Goal: Information Seeking & Learning: Find specific page/section

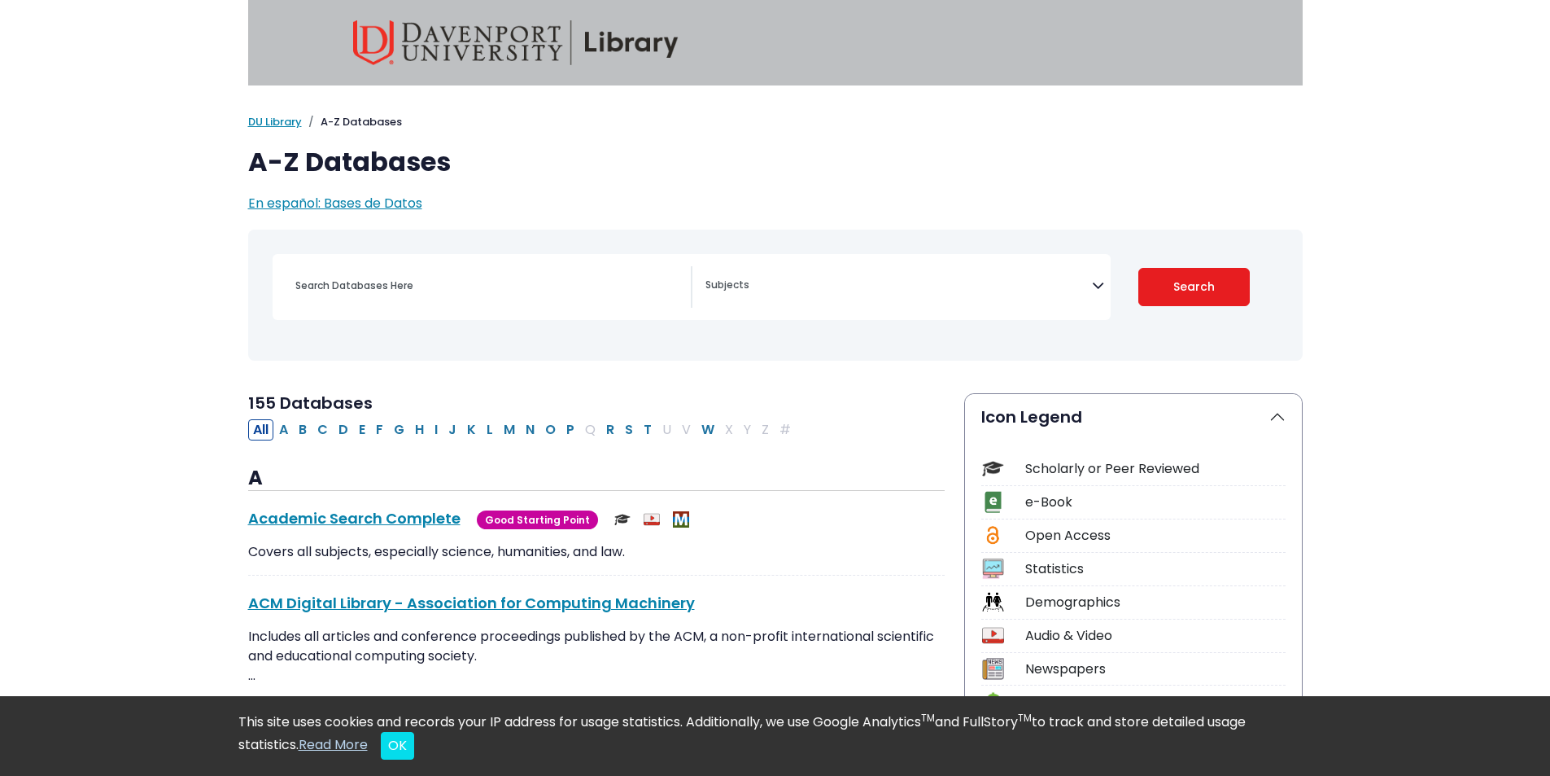
select select "Database Subject Filter"
click at [818, 289] on textarea "Search" at bounding box center [899, 286] width 387 height 13
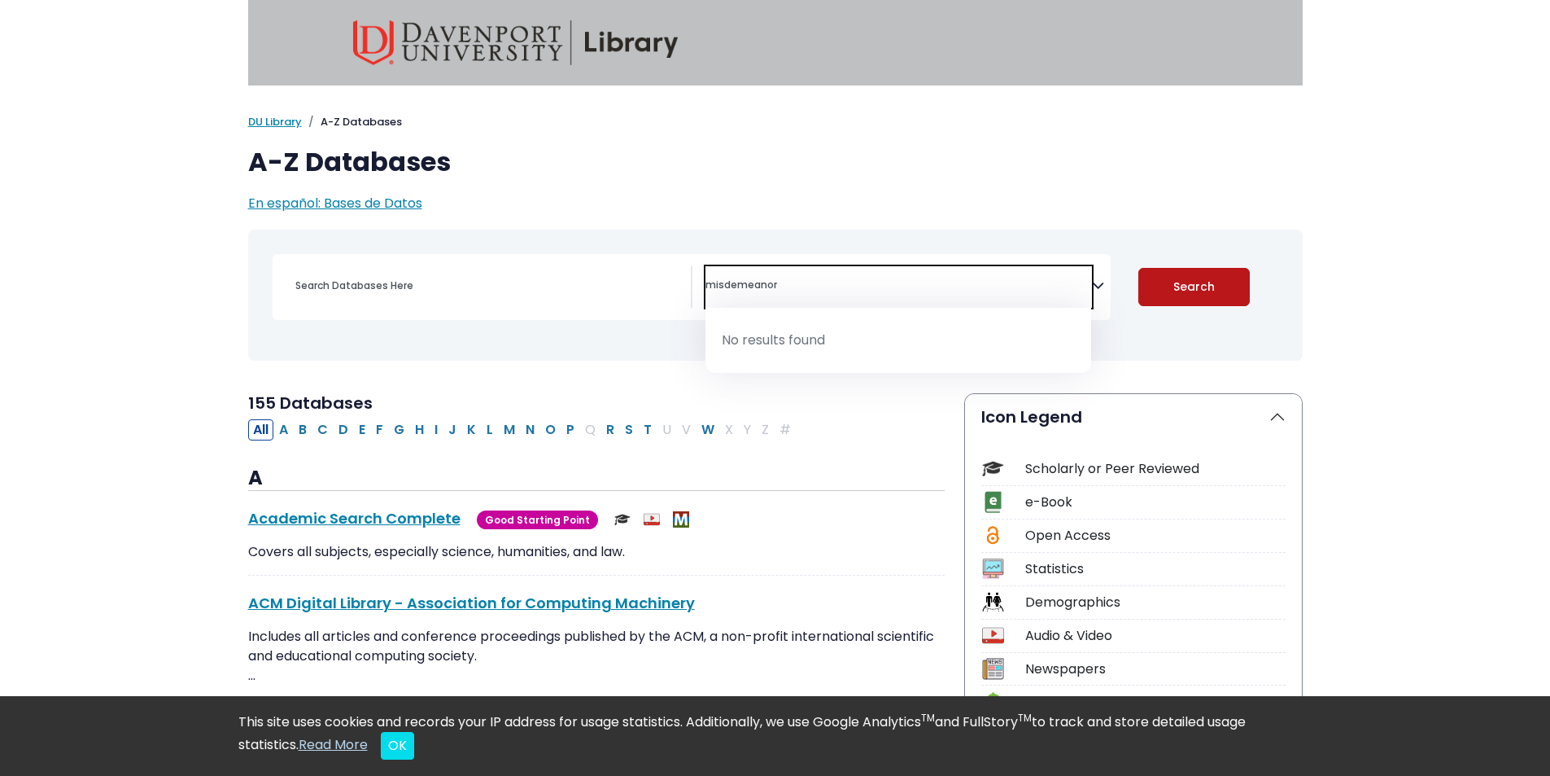
type textarea "misdemeanor"
click at [1196, 295] on button "Search" at bounding box center [1195, 287] width 112 height 38
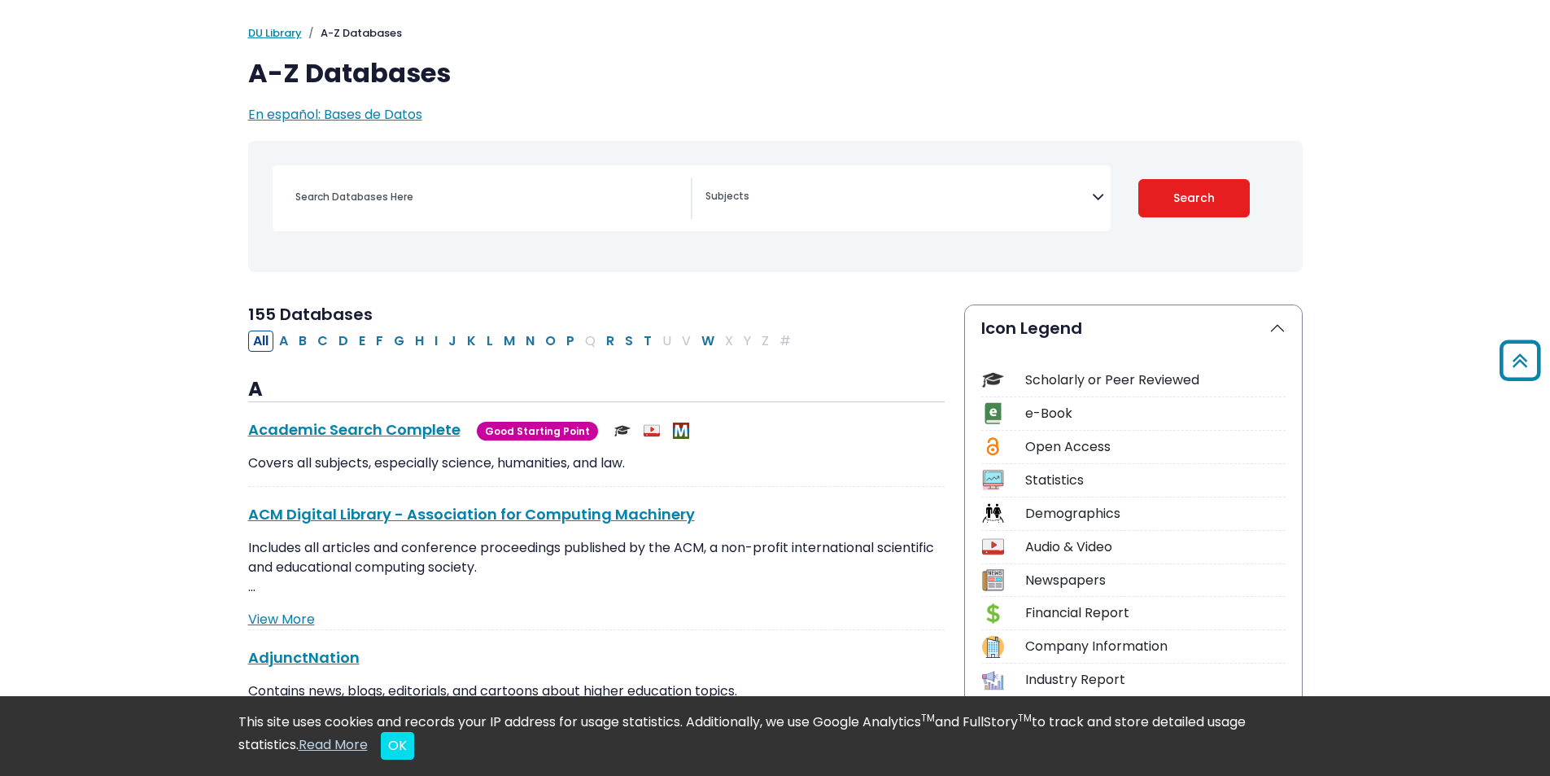
scroll to position [81, 0]
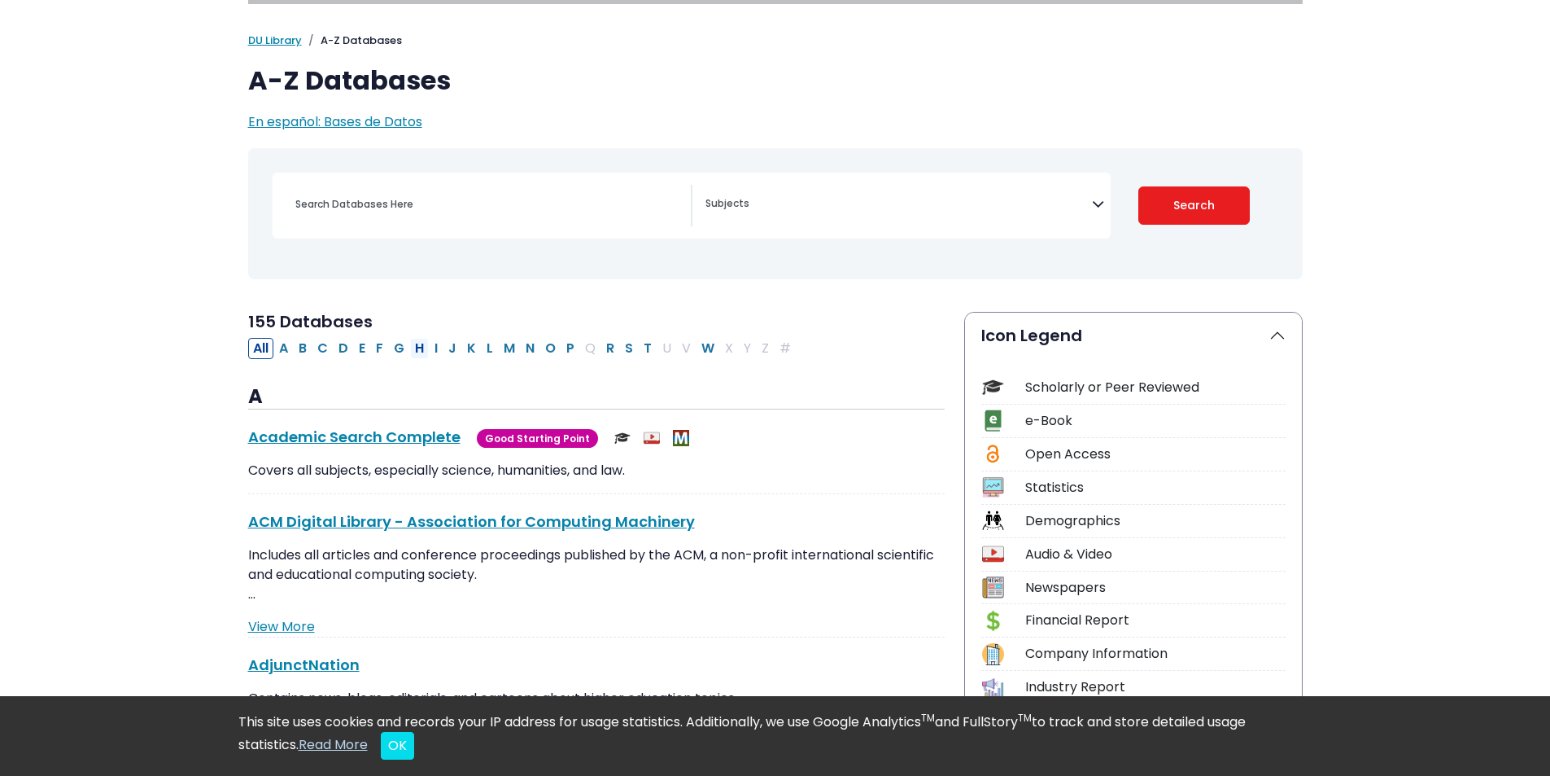
click at [422, 349] on button "H" at bounding box center [419, 348] width 19 height 21
select select "Database Subject Filter"
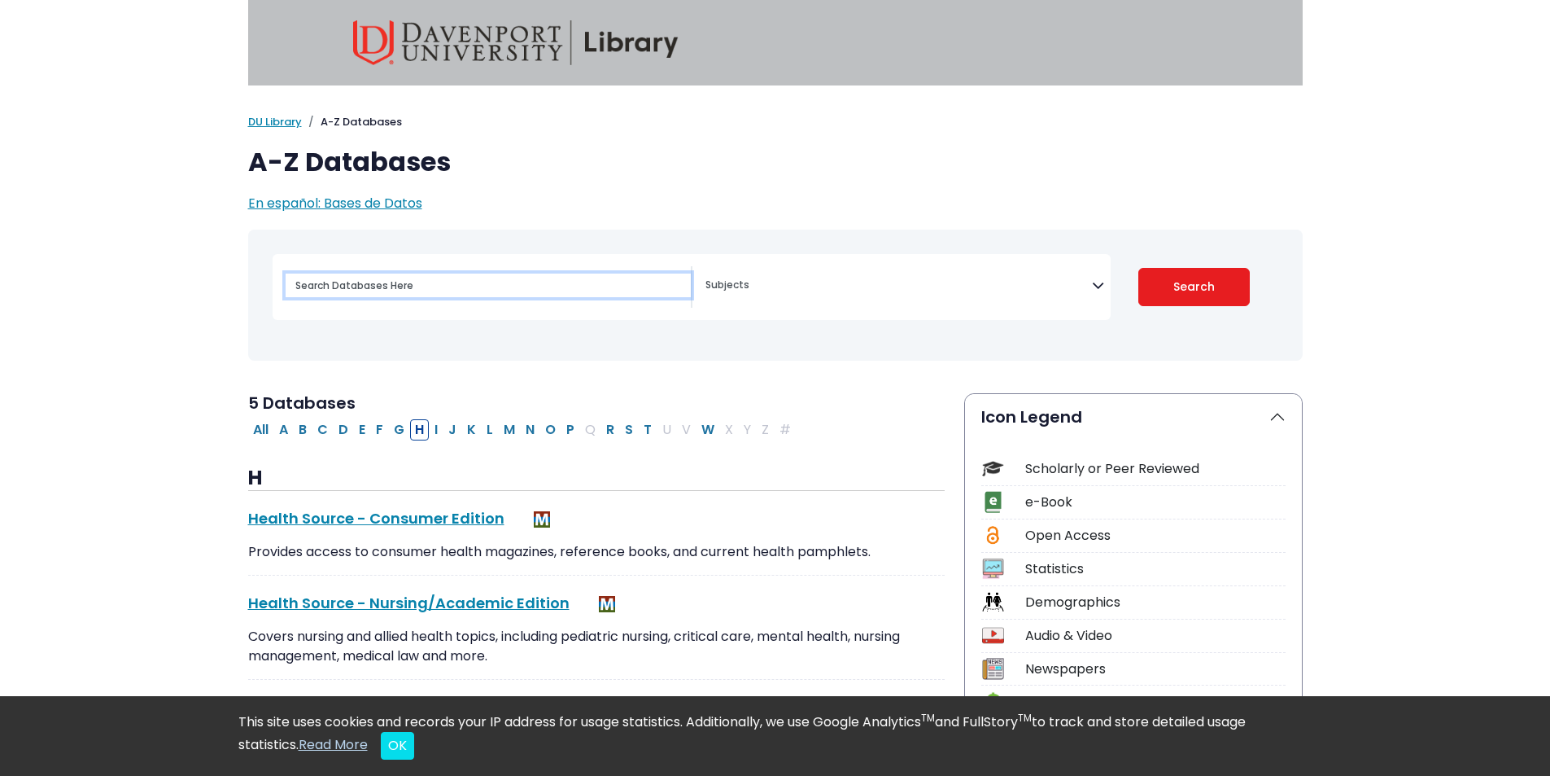
click at [445, 293] on input "Search database by title or keyword" at bounding box center [488, 285] width 405 height 24
type input "healthcare"
click at [1139, 268] on button "Search" at bounding box center [1195, 287] width 112 height 38
select select "Database Subject Filter"
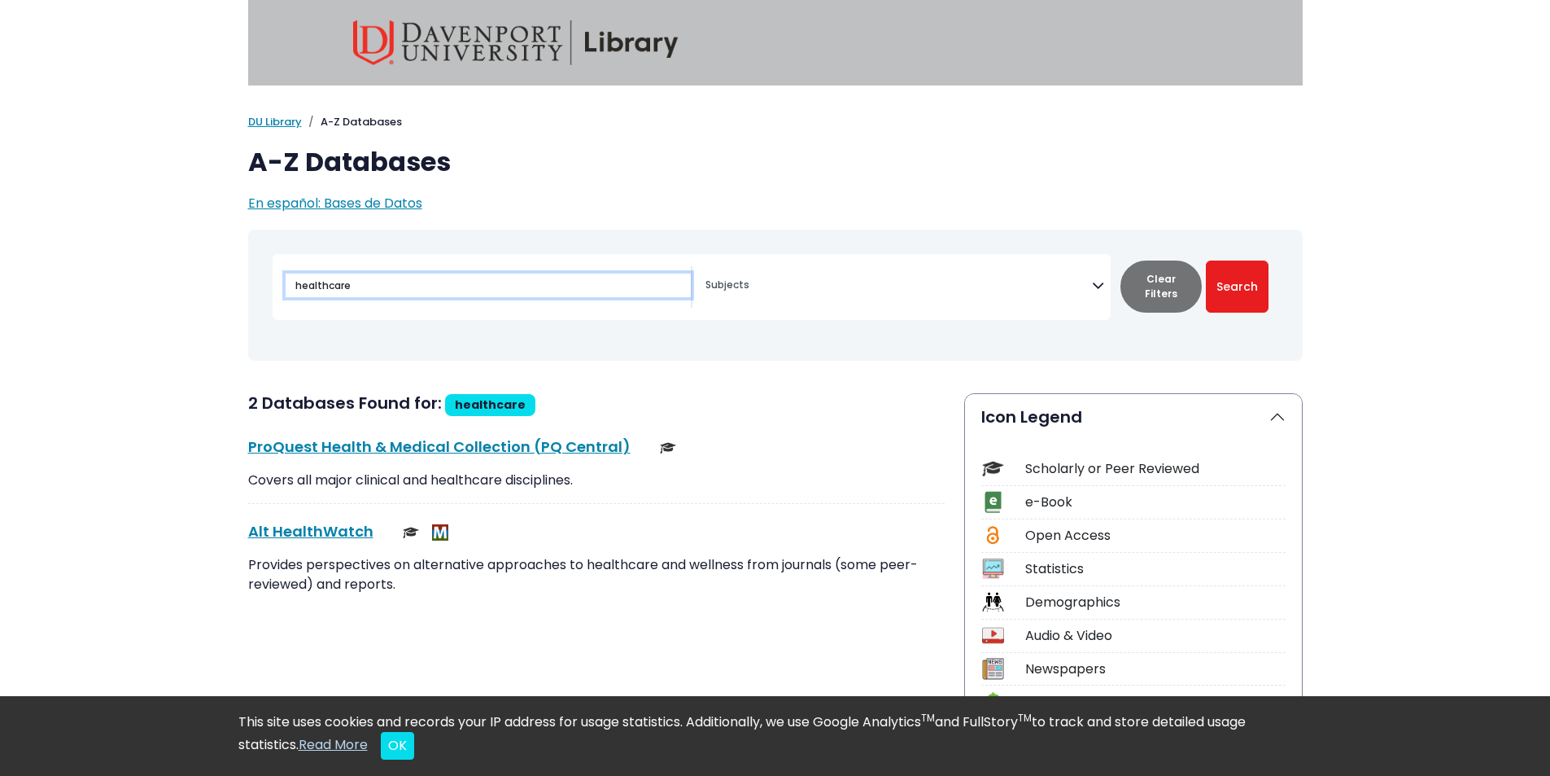
click at [395, 291] on input "healthcare" at bounding box center [488, 285] width 405 height 24
type input "h"
type input "tort"
click at [1206, 260] on button "Search" at bounding box center [1237, 286] width 63 height 52
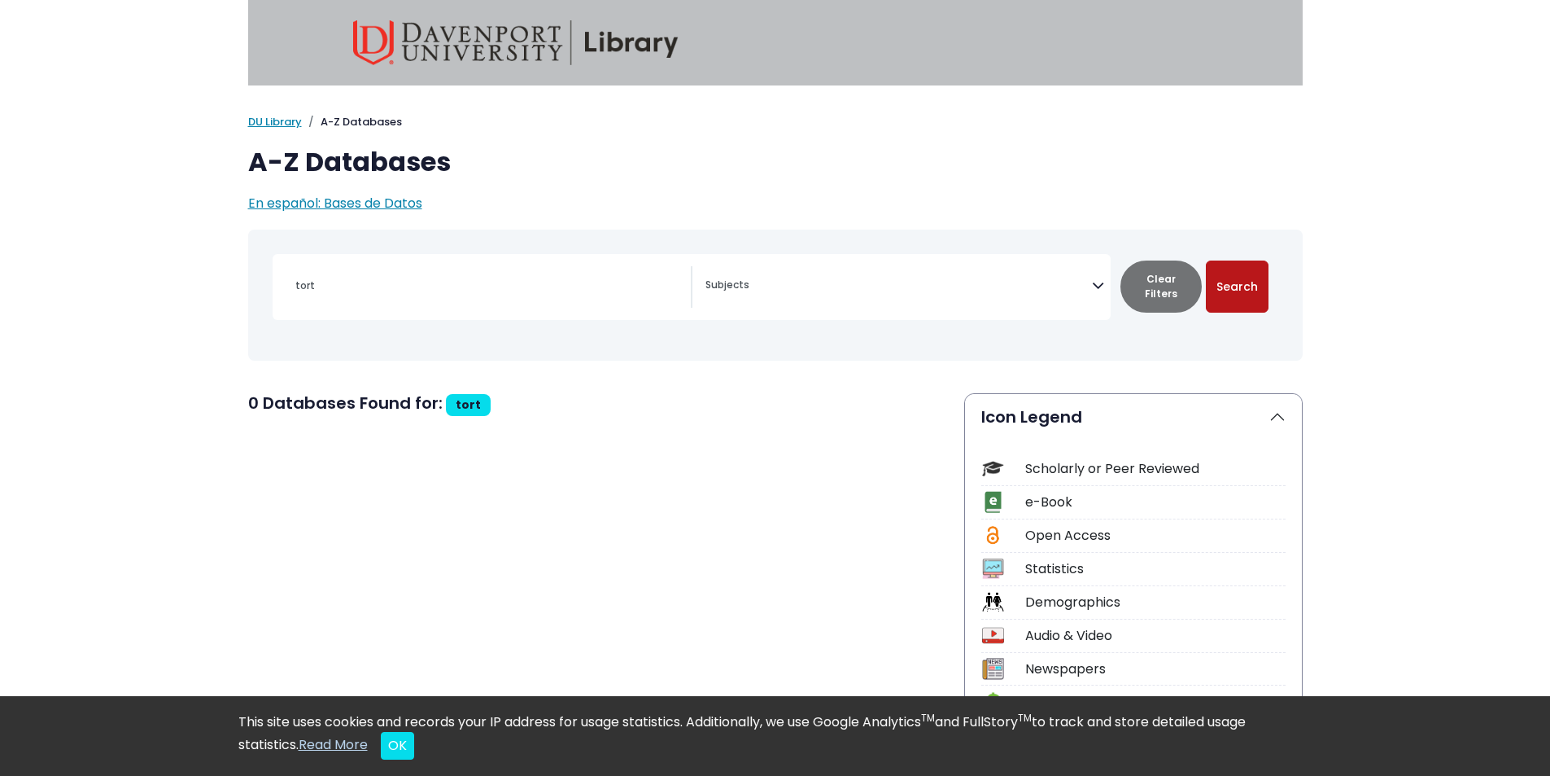
click at [1259, 282] on button "Search" at bounding box center [1237, 286] width 63 height 52
select select "Database Subject Filter"
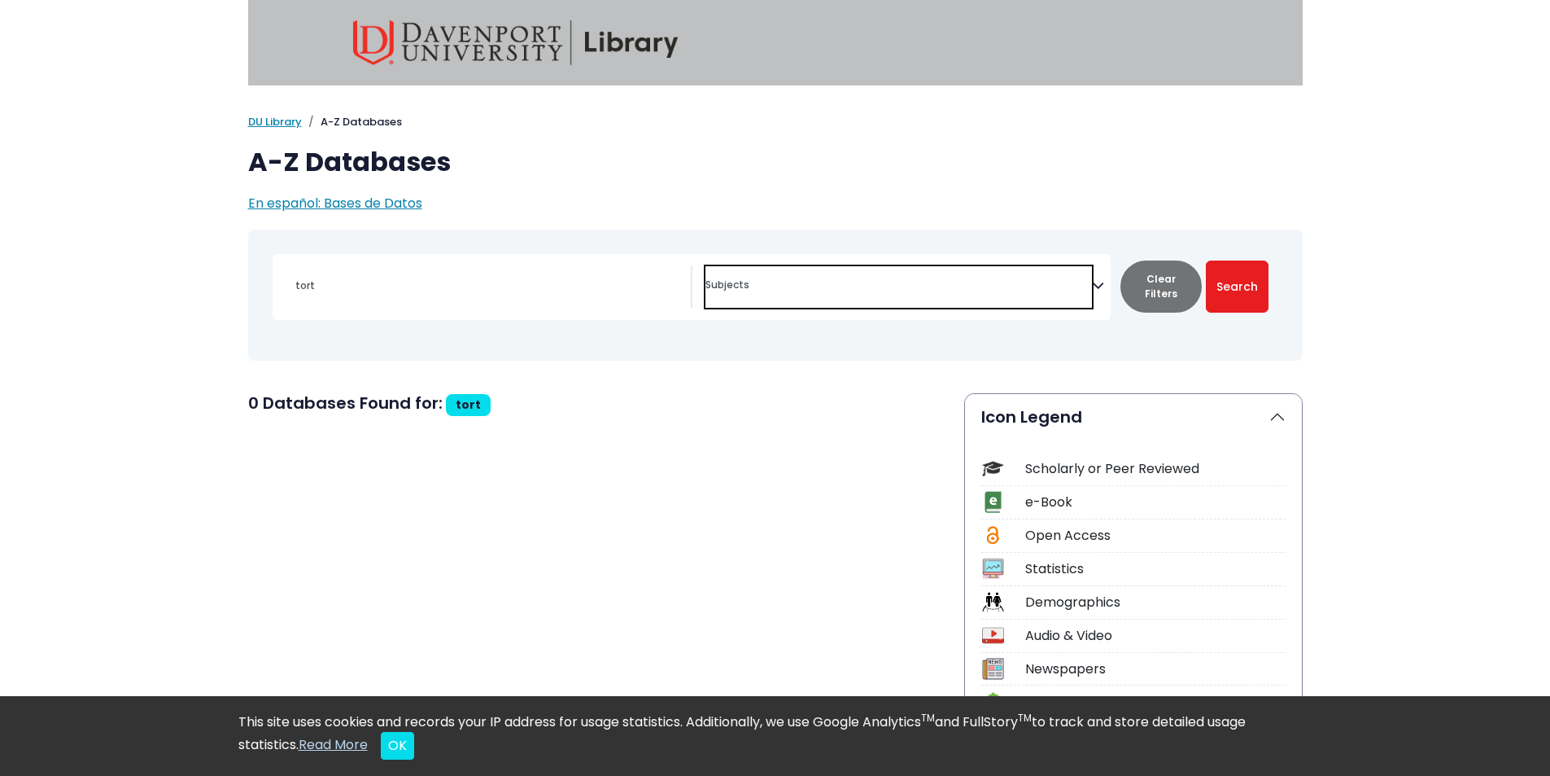
click at [789, 290] on textarea "Search" at bounding box center [899, 286] width 387 height 13
type textarea "tort"
